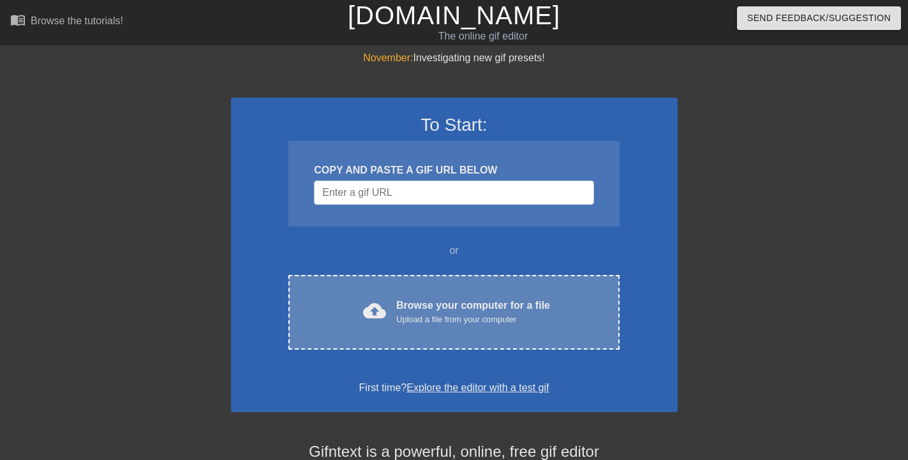
click at [399, 312] on div "Browse your computer for a file Upload a file from your computer" at bounding box center [473, 312] width 154 height 28
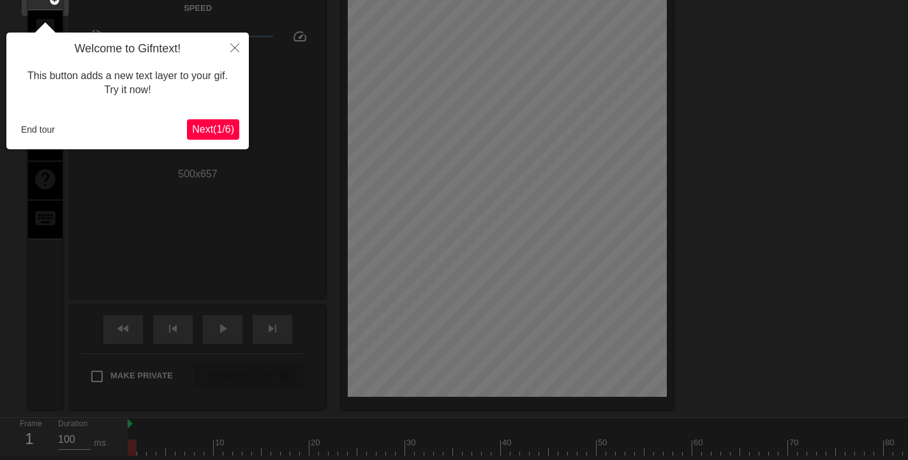
scroll to position [31, 0]
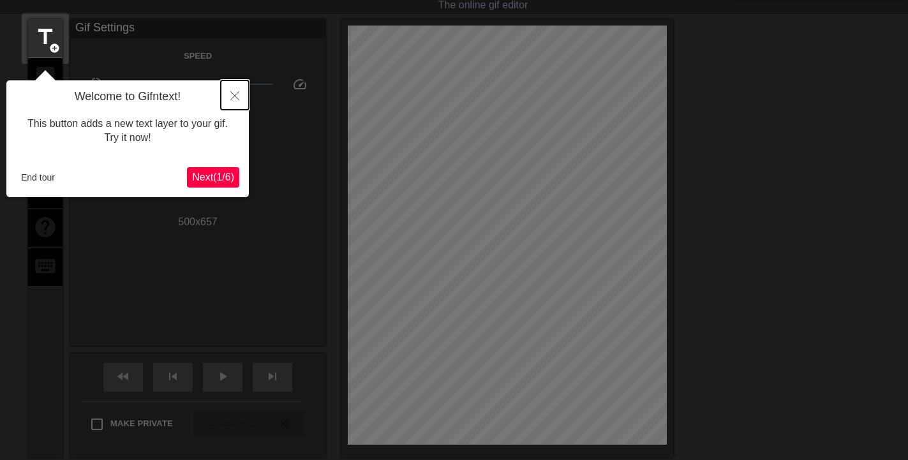
click at [236, 97] on icon "Close" at bounding box center [234, 95] width 9 height 9
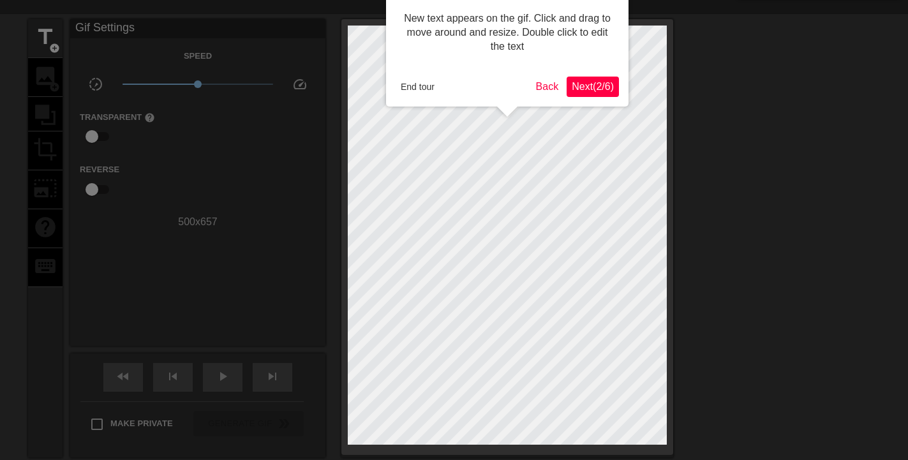
scroll to position [0, 0]
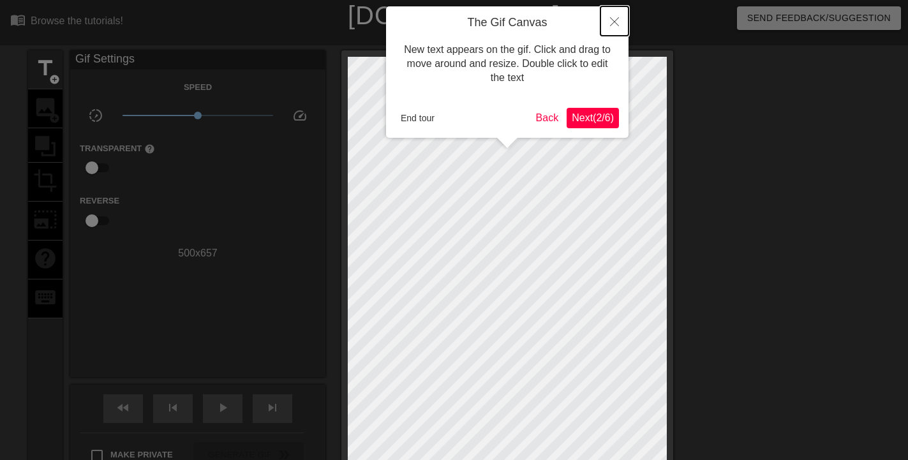
click at [615, 23] on icon "Close" at bounding box center [614, 21] width 9 height 9
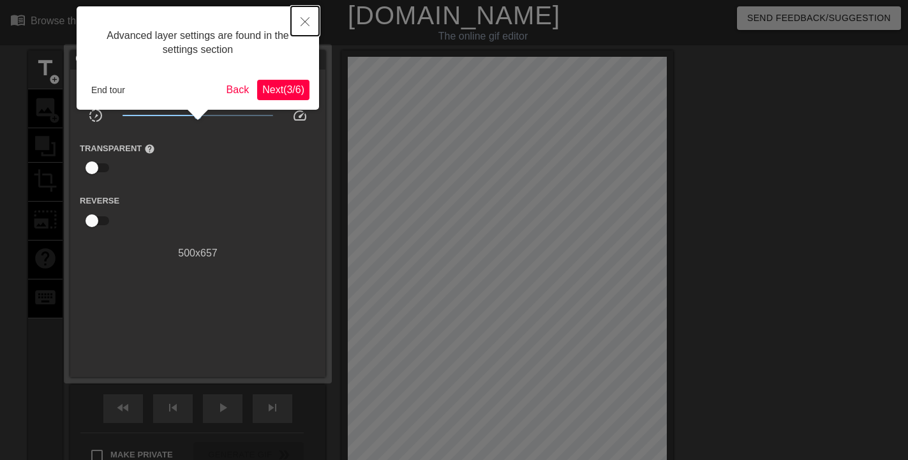
click at [305, 22] on icon "Close" at bounding box center [304, 21] width 9 height 9
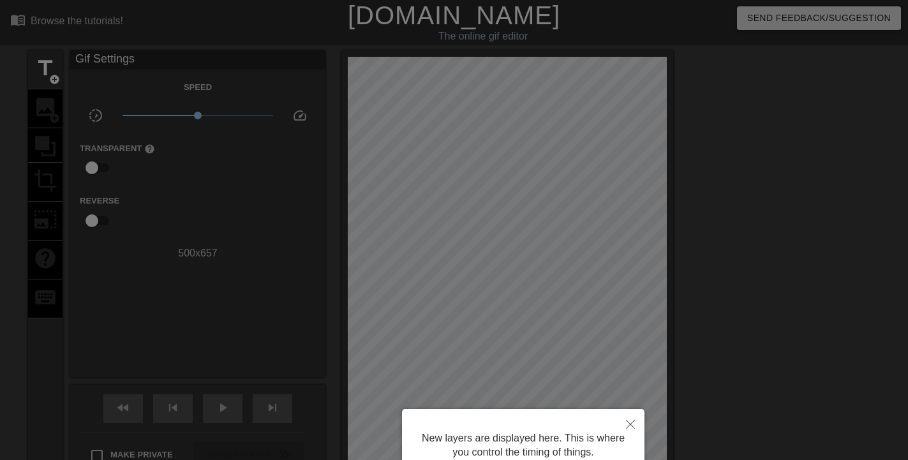
scroll to position [164, 0]
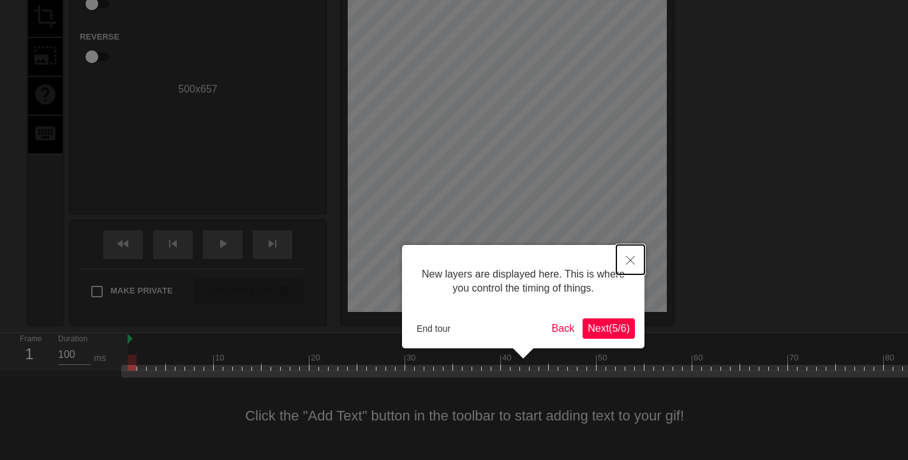
click at [628, 257] on icon "Close" at bounding box center [630, 260] width 9 height 9
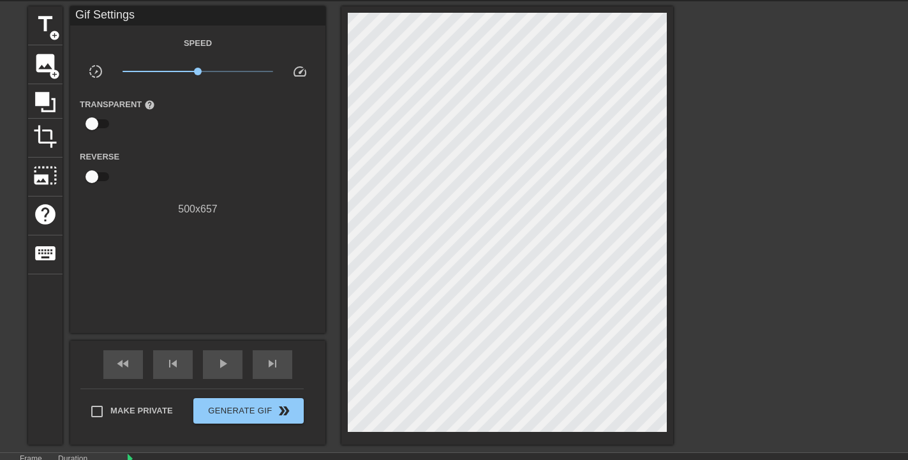
scroll to position [0, 0]
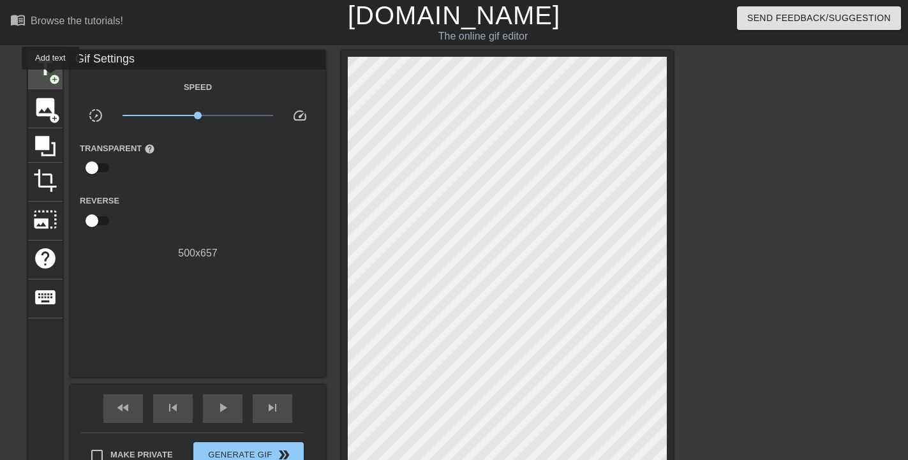
click at [50, 78] on span "add_circle" at bounding box center [54, 79] width 11 height 11
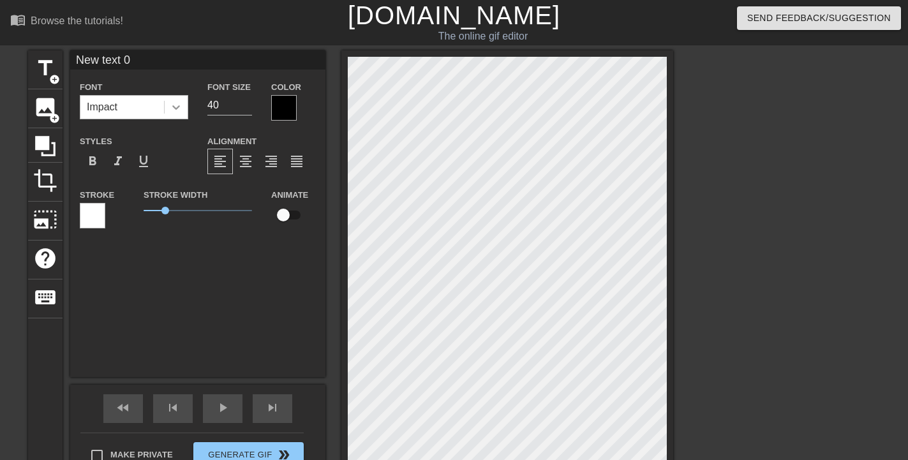
click at [174, 105] on icon at bounding box center [176, 107] width 13 height 13
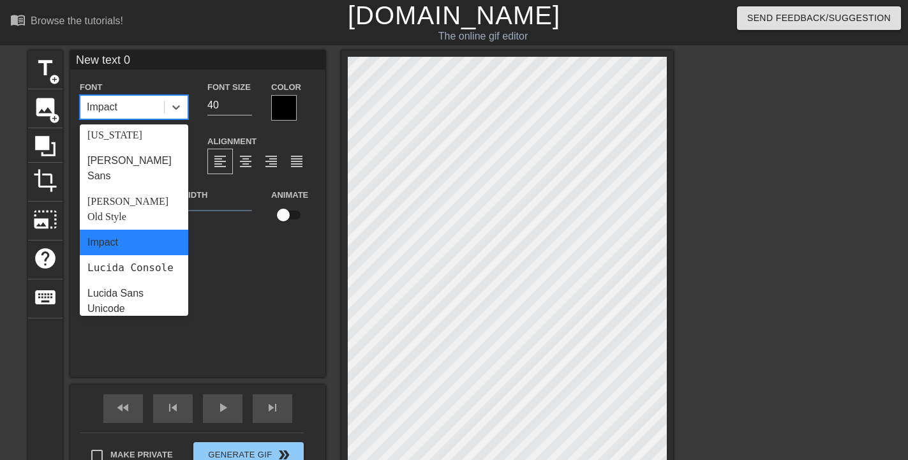
scroll to position [202, 0]
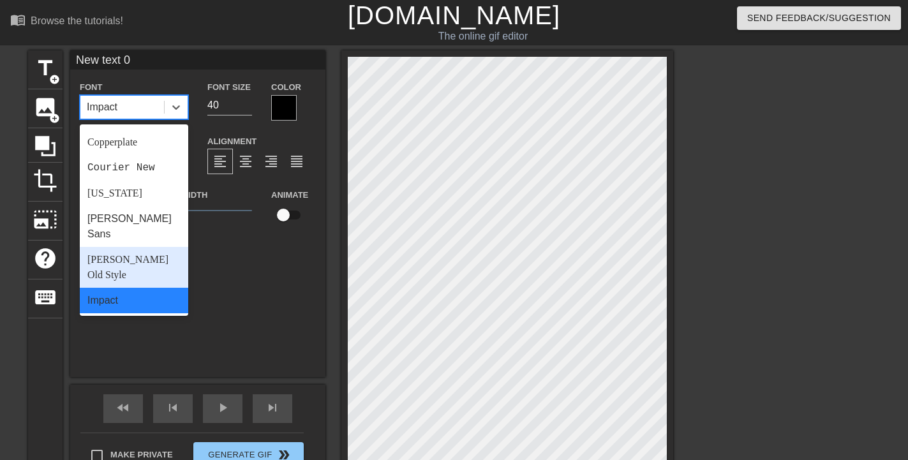
click at [141, 247] on div "[PERSON_NAME] Old Style" at bounding box center [134, 267] width 108 height 41
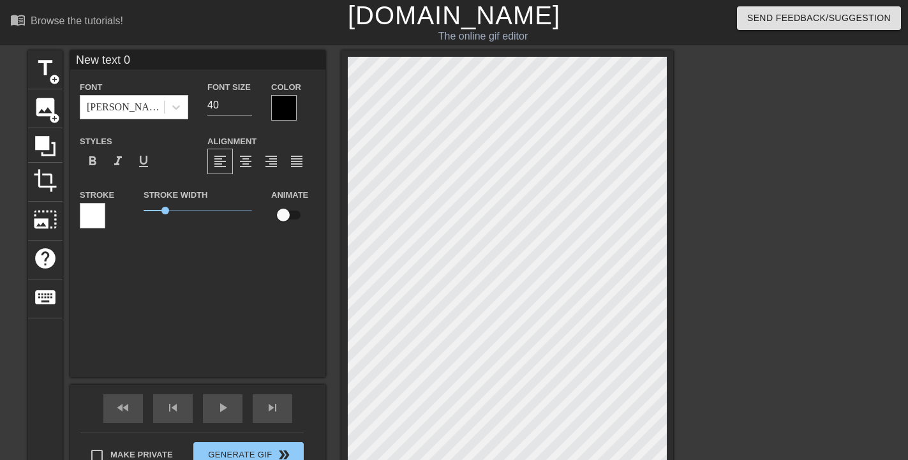
scroll to position [2, 3]
type input "New text"
type textarea "New text"
type input "New text"
type textarea "New text"
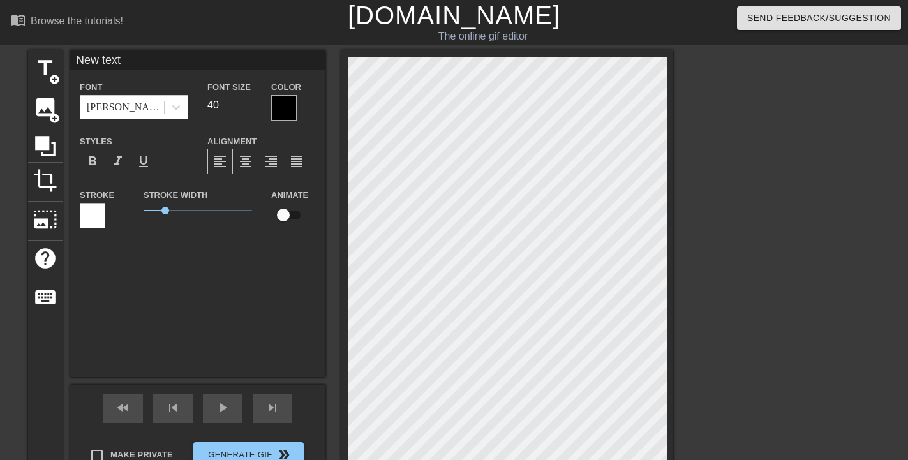
type input "New tex"
type textarea "New tex"
type input "New te"
type textarea "New te"
type input "New t"
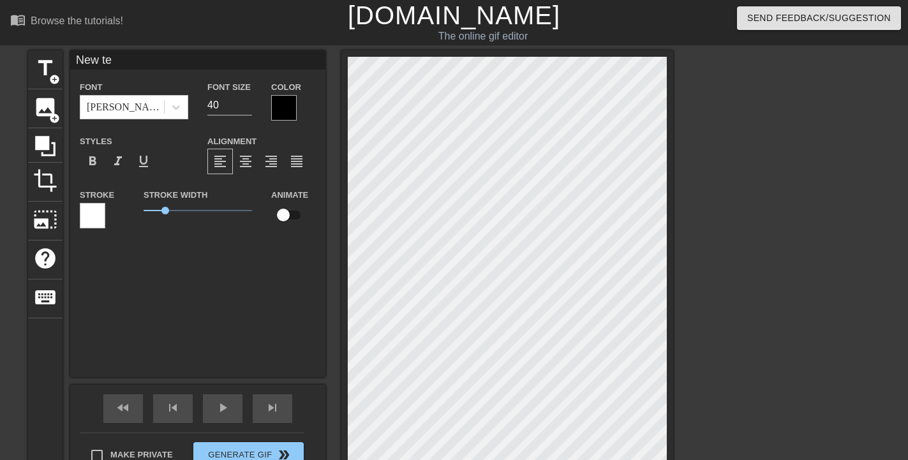
type textarea "New t"
type input "New"
type textarea "New"
type input "New"
type textarea "New"
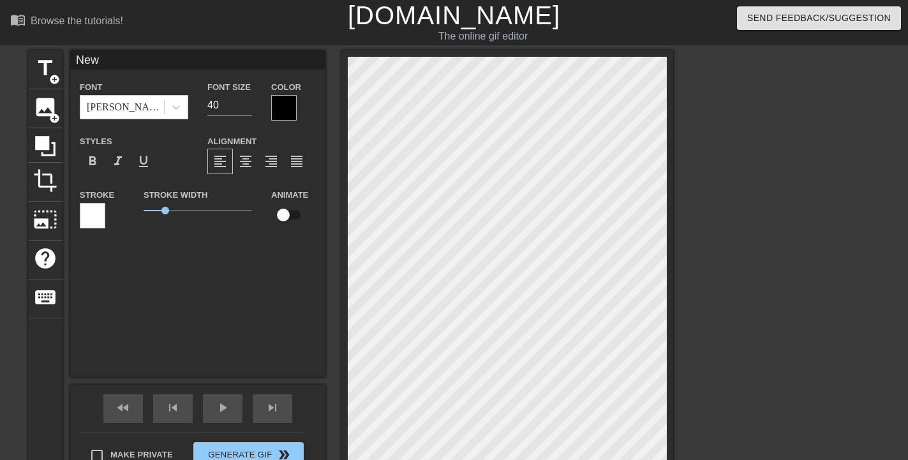
type input "Ne"
type textarea "Ne"
type input "N"
type textarea "N"
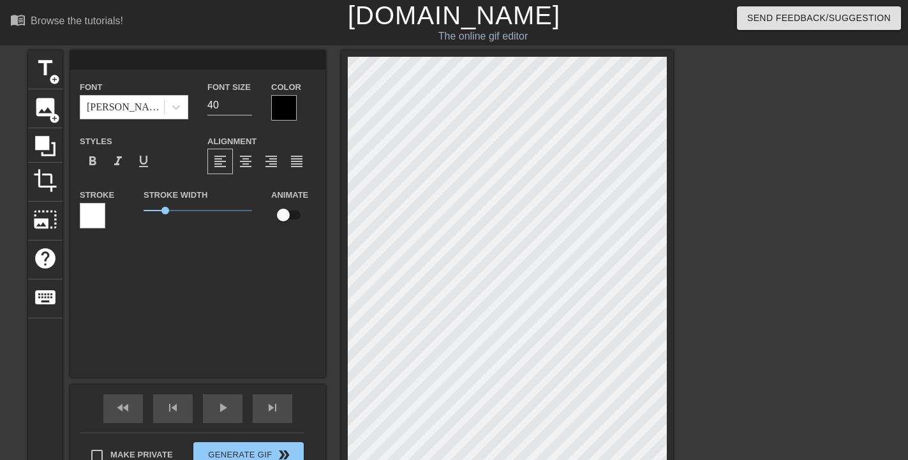
type input "T"
type textarea "T"
type input "Tw"
type textarea "Tw"
type input "Twi"
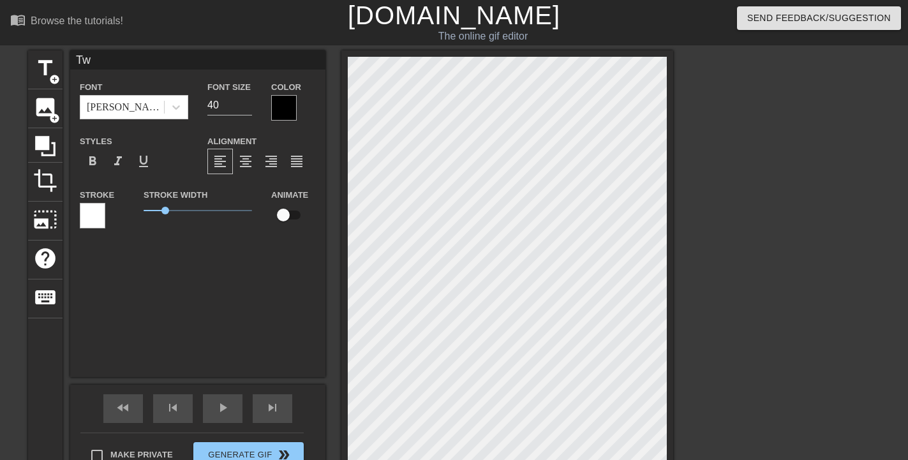
type textarea "Twi"
type input "Twil"
type textarea "Twil"
type input "Twili"
type textarea "Twili"
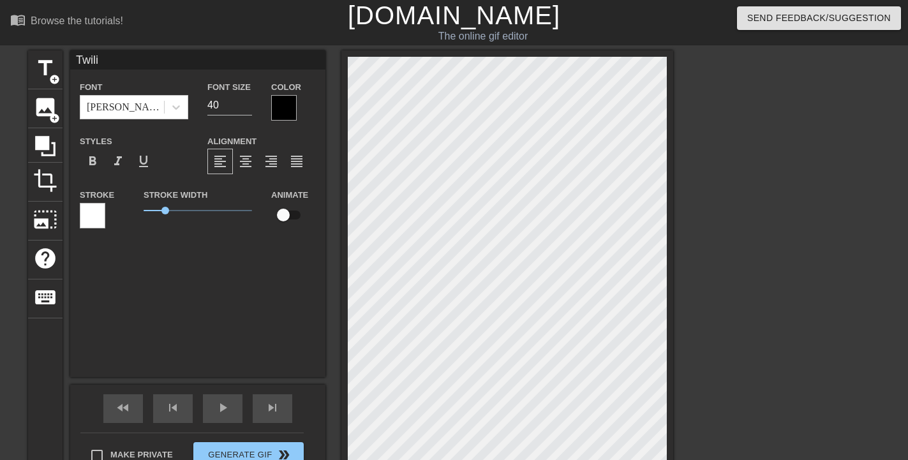
type input "Twilig"
type textarea "Twilig"
type input "Twiligh"
type textarea "Twiligh"
type input "Twilight"
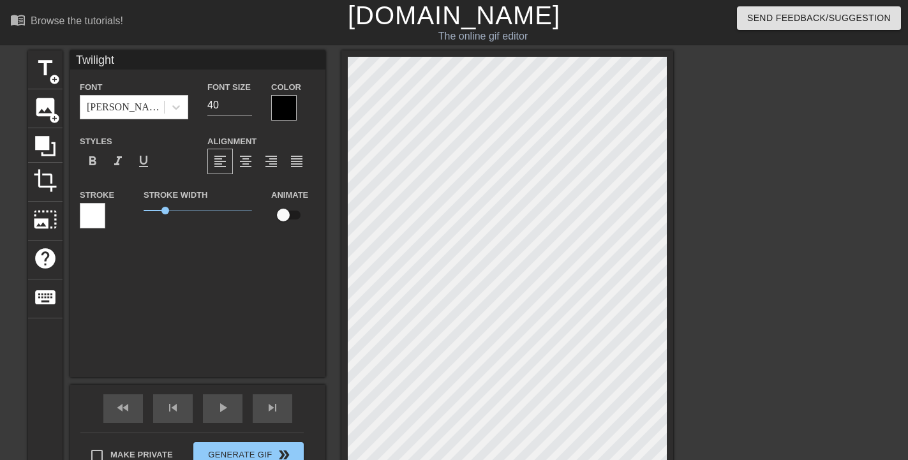
type textarea "Twilight"
type input "Twilight"
type textarea "Twilight"
type input "Twilight Q"
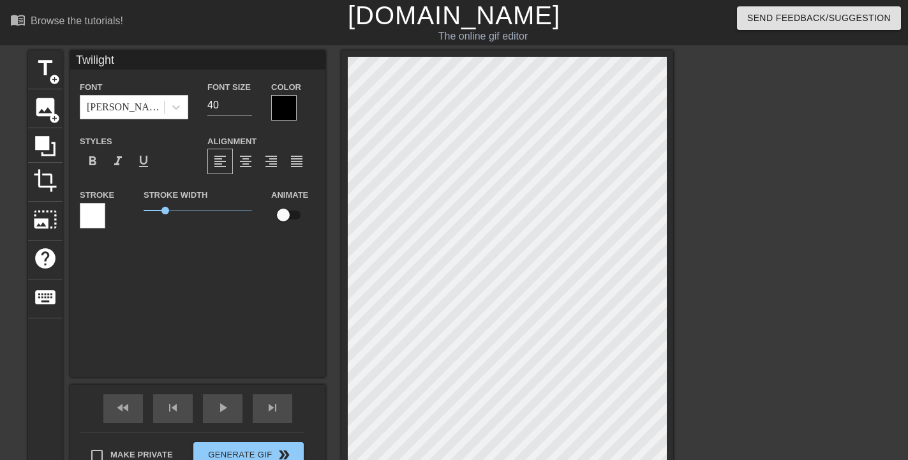
type textarea "Twilight Q"
type input "Twilight QZ"
type textarea "Twilight QZ"
type input "Twilight QZo"
type textarea "Twilight QZo"
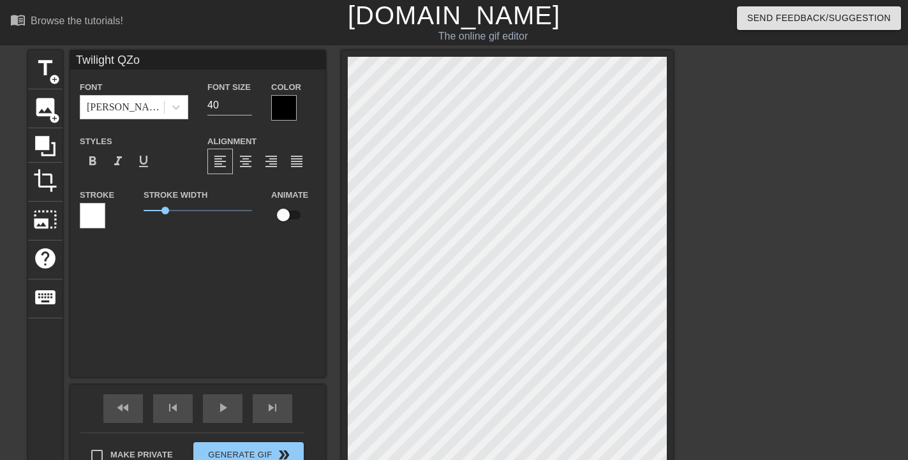
type input "Twilight QZon"
type textarea "Twilight QZon"
type input "Twilight QZone"
type textarea "Twilight QZone"
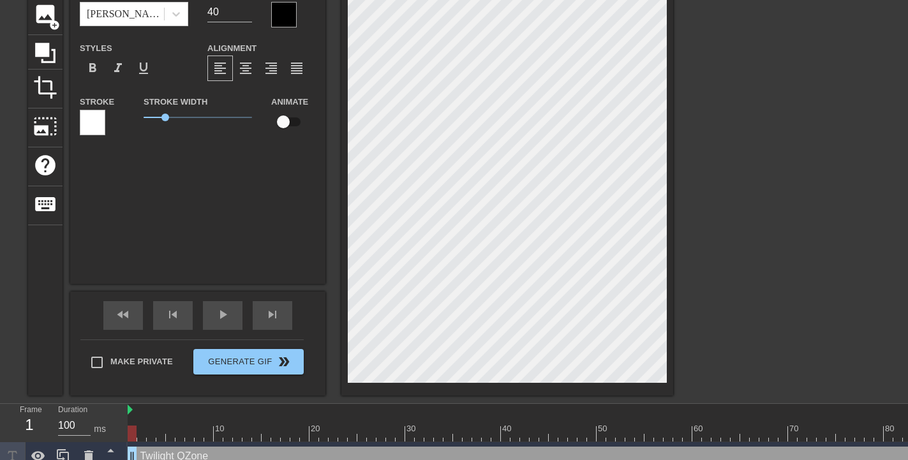
scroll to position [107, 0]
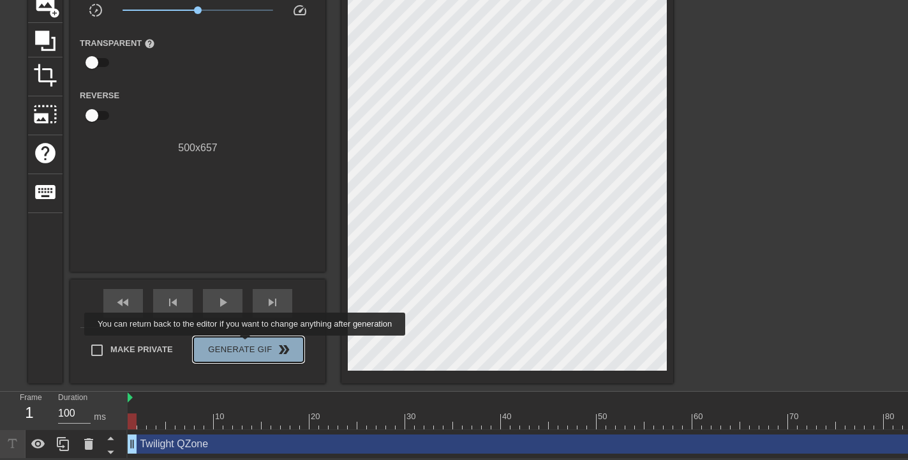
click at [246, 344] on span "Generate Gif double_arrow" at bounding box center [248, 349] width 100 height 15
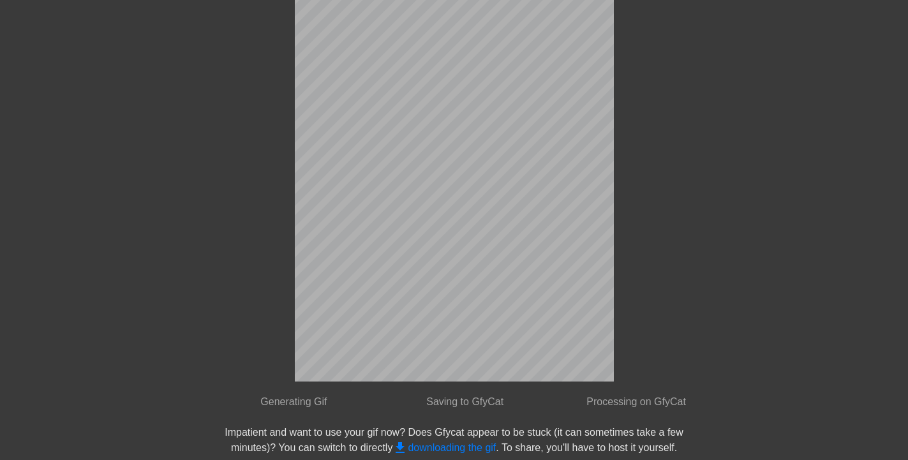
scroll to position [0, 0]
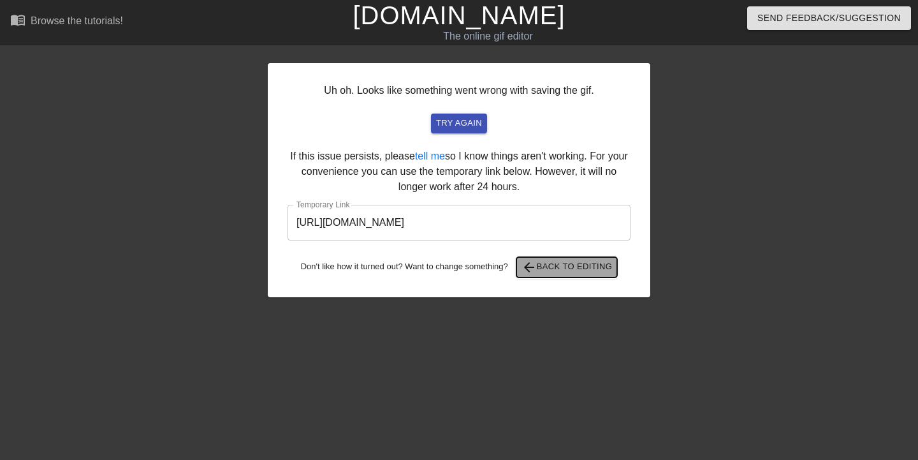
click at [540, 265] on span "arrow_back Back to Editing" at bounding box center [567, 267] width 91 height 15
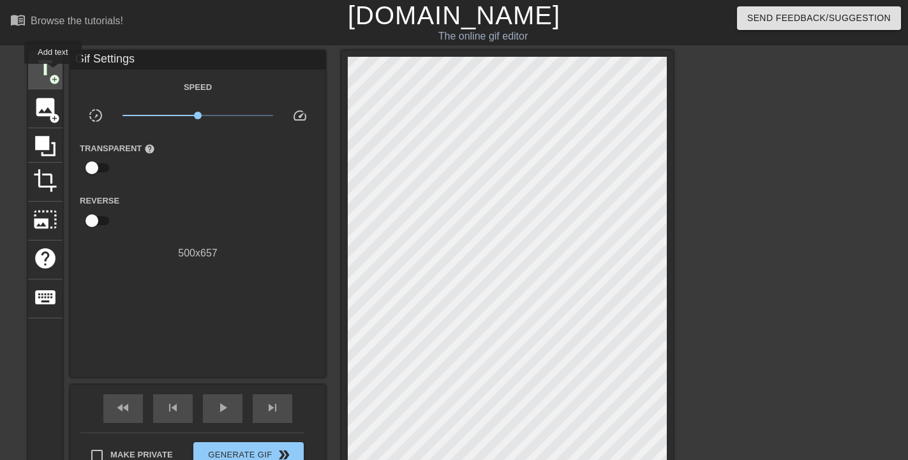
click at [53, 73] on span "title" at bounding box center [45, 68] width 24 height 24
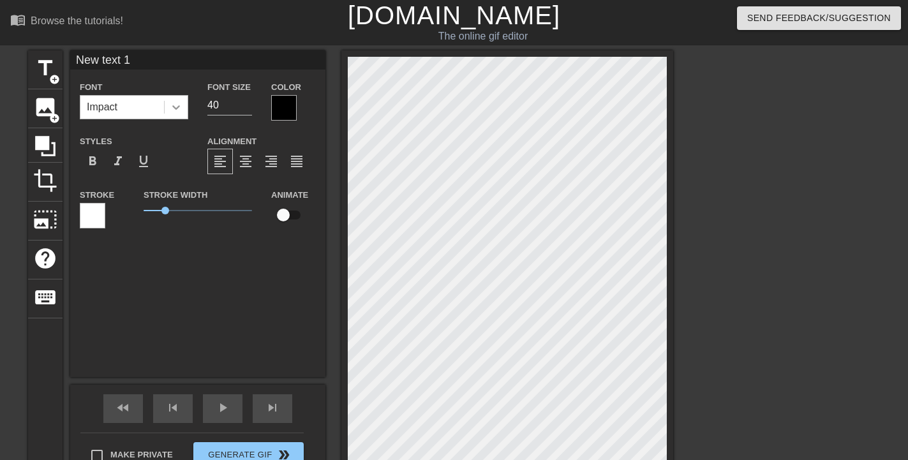
click at [173, 104] on icon at bounding box center [176, 107] width 13 height 13
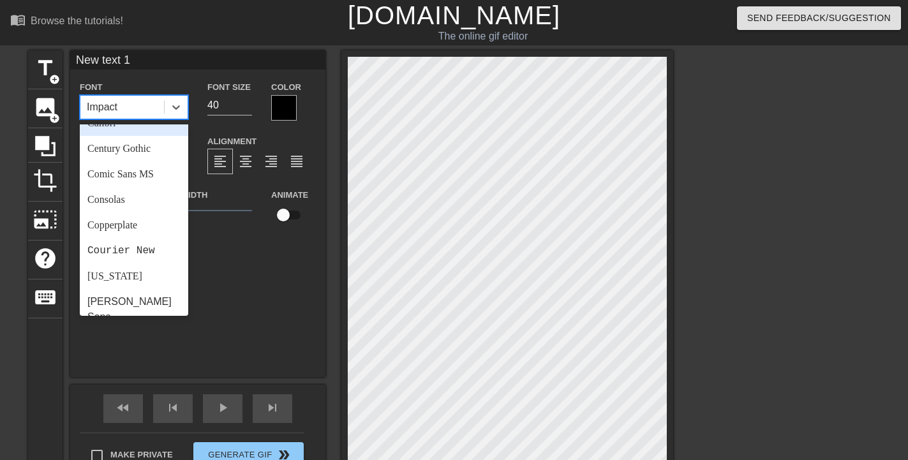
scroll to position [191, 0]
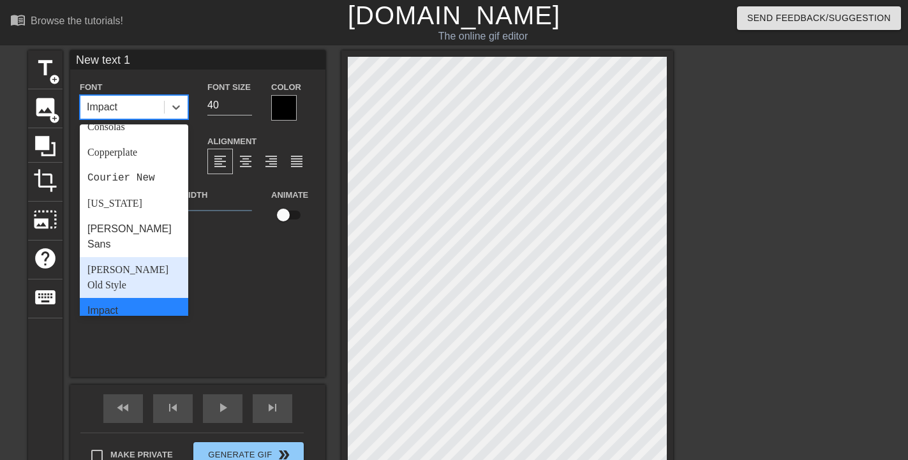
click at [135, 257] on div "[PERSON_NAME] Old Style" at bounding box center [134, 277] width 108 height 41
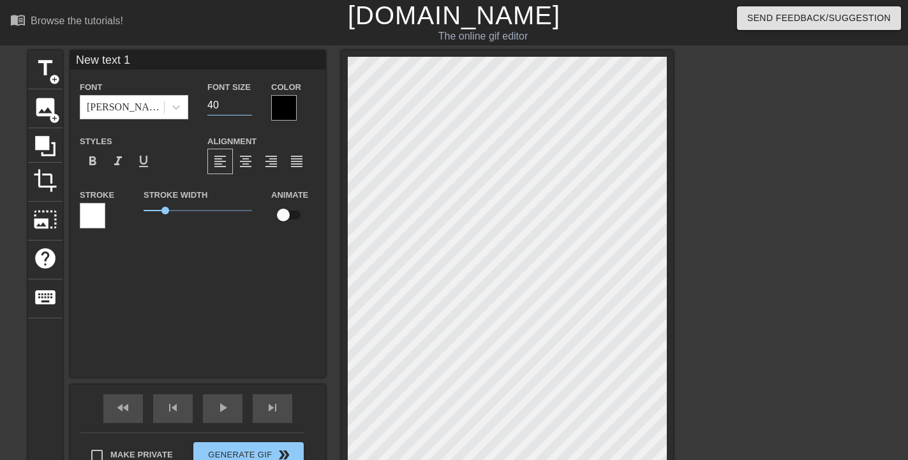
click at [213, 101] on input "40" at bounding box center [229, 105] width 45 height 20
type input "20"
type input "New tex 1"
type textarea "New tex 1"
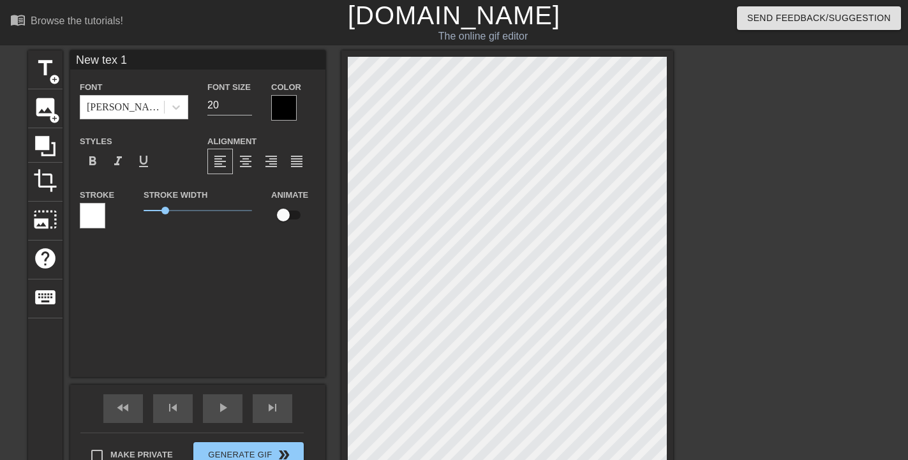
type input "New te 1"
type textarea "New te 1"
type input "New t 1"
type textarea "New t 1"
type input "New 1"
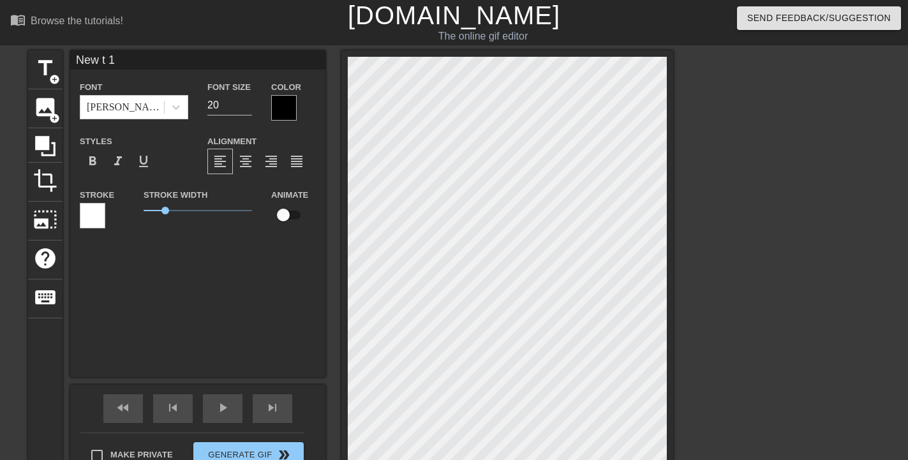
type textarea "New 1"
type input "New 1"
type textarea "New 1"
type input "Ne 1"
type textarea "Ne 1"
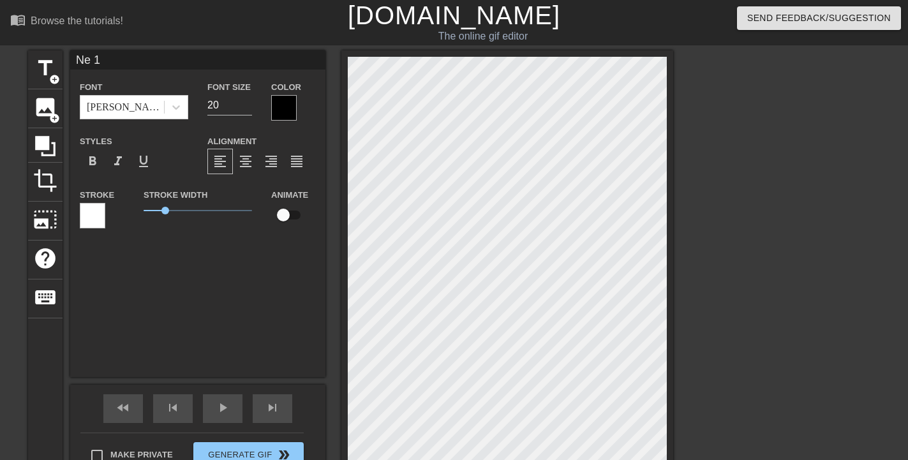
type input "N 1"
type textarea "N 1"
type input "1"
type textarea "1"
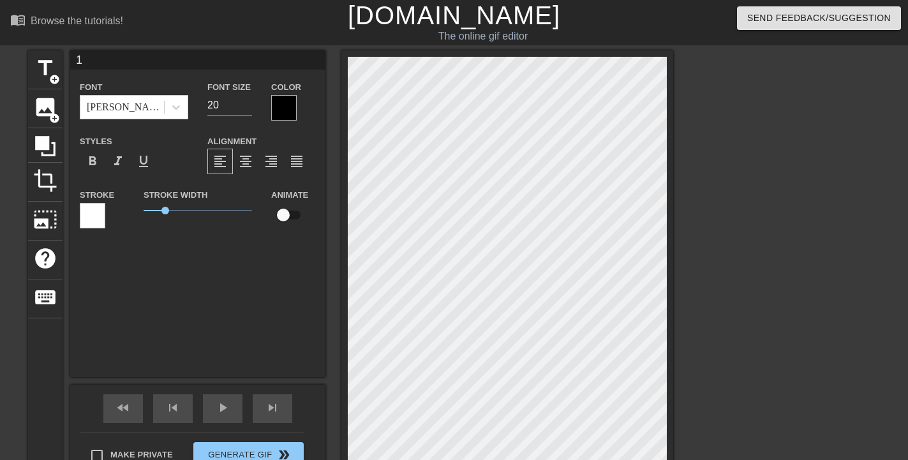
type input "1"
type textarea "1"
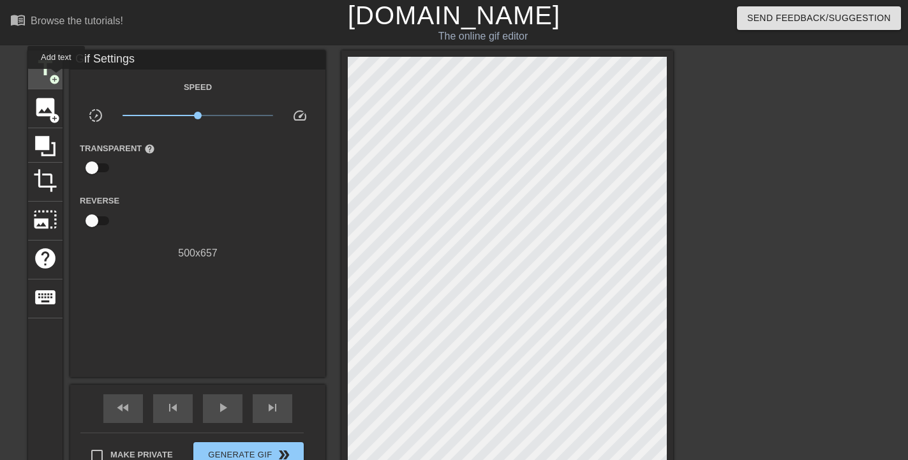
click at [56, 78] on span "add_circle" at bounding box center [54, 79] width 11 height 11
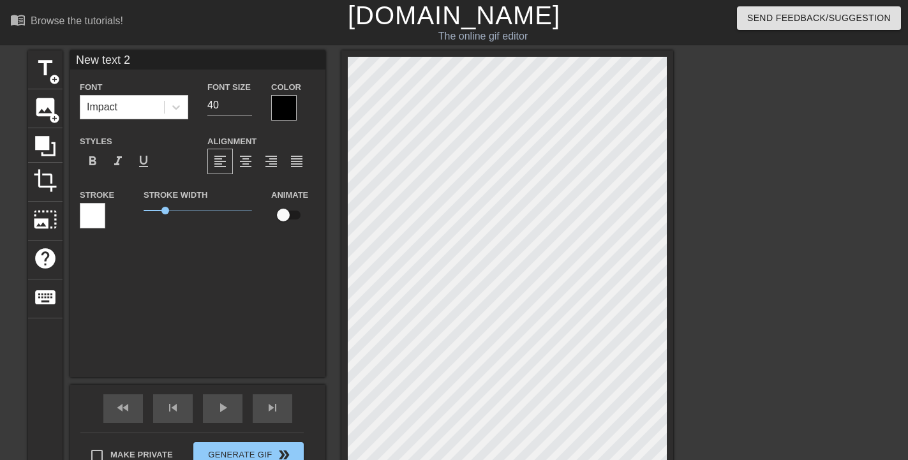
scroll to position [2, 3]
type input "New text"
type textarea "New text"
type input "New text"
type textarea "New text"
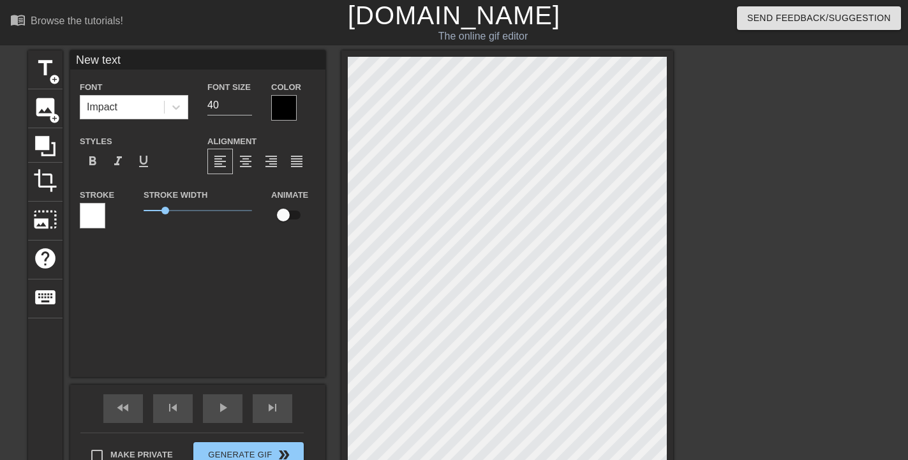
type input "New tex"
type textarea "New tex"
type input "New te"
type textarea "New te"
type input "New t"
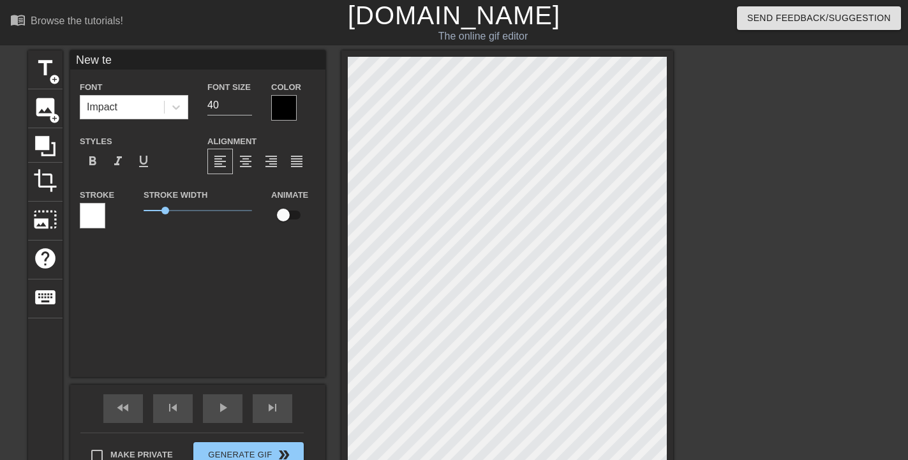
type textarea "New t"
type input "New"
type textarea "New"
type input "New"
type textarea "New"
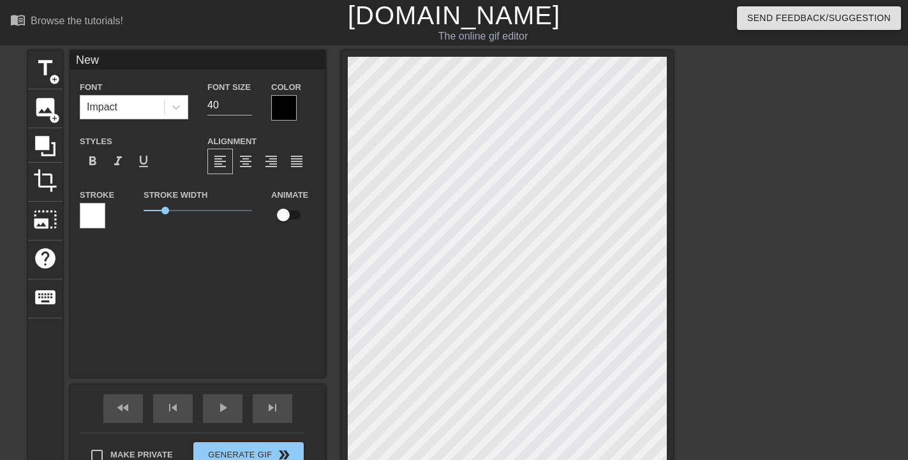
type input "Ne"
type textarea "Ne"
type input "N"
type textarea "N"
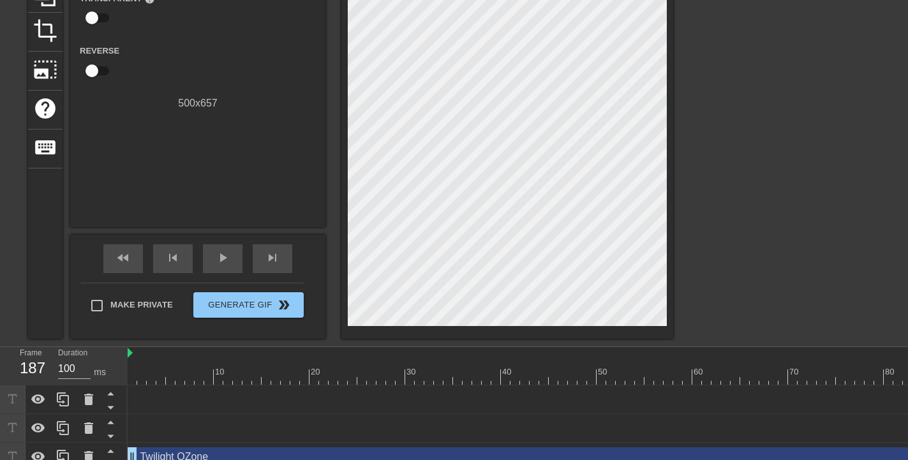
scroll to position [172, 0]
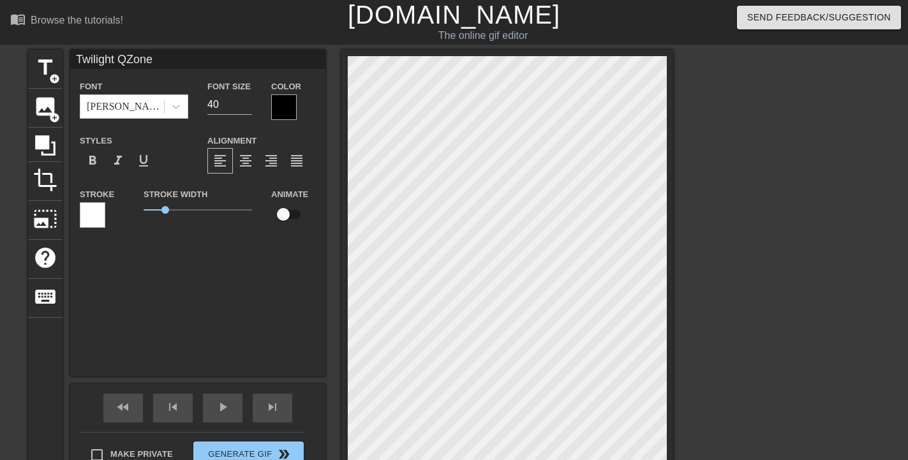
scroll to position [0, 0]
